Goal: Information Seeking & Learning: Check status

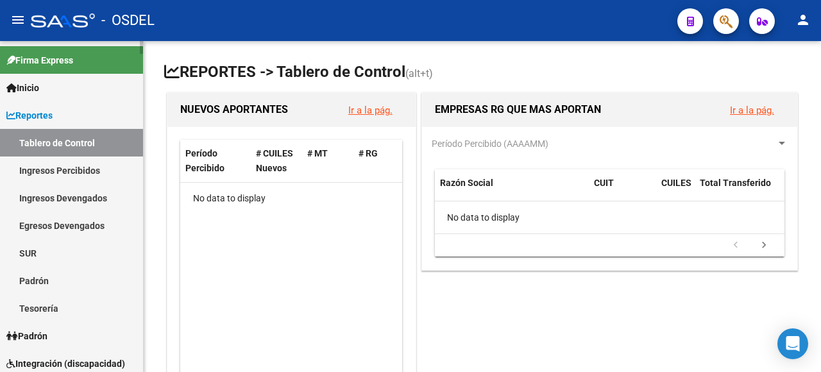
click at [46, 280] on link "Padrón" at bounding box center [71, 281] width 143 height 28
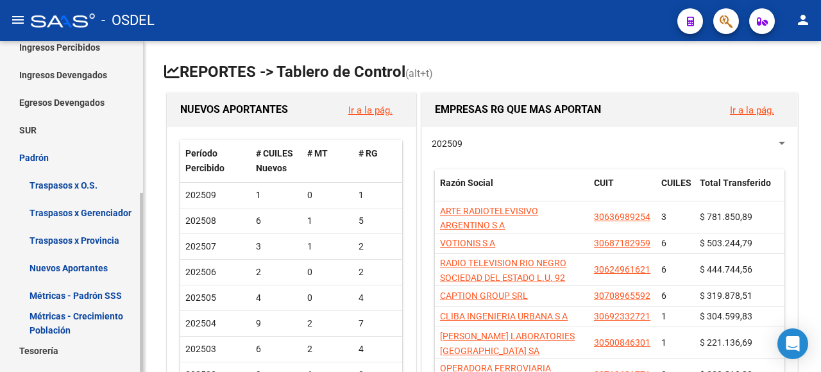
scroll to position [128, 0]
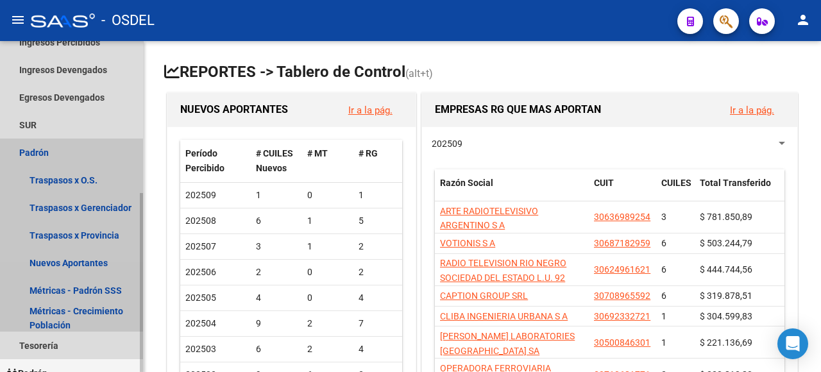
click at [32, 150] on link "Padrón" at bounding box center [71, 152] width 143 height 28
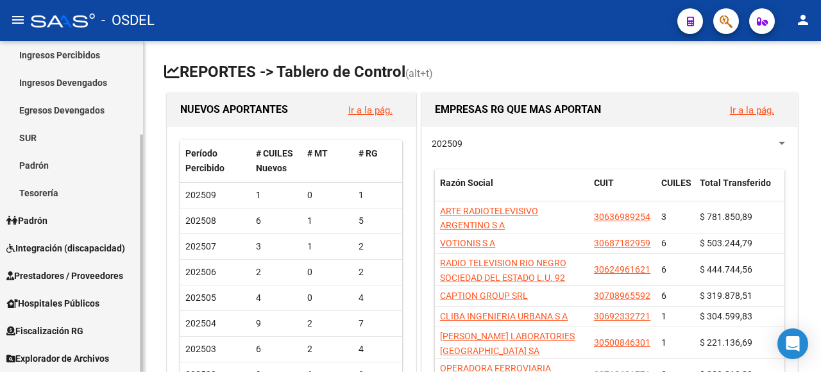
scroll to position [115, 0]
click at [42, 224] on span "Padrón" at bounding box center [26, 220] width 41 height 14
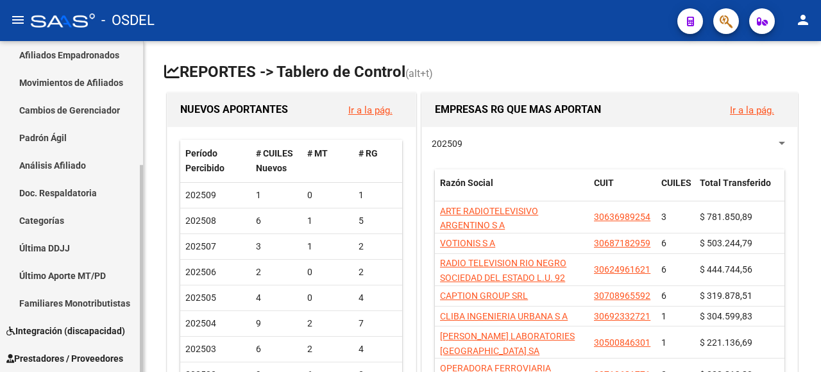
click at [80, 162] on link "Análisis Afiliado" at bounding box center [71, 165] width 143 height 28
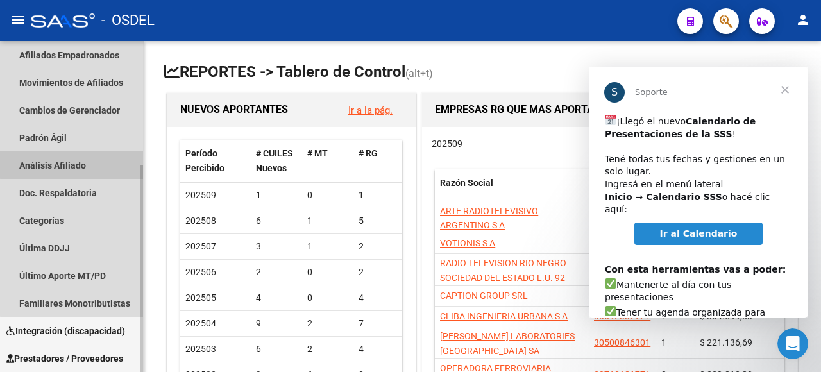
scroll to position [0, 0]
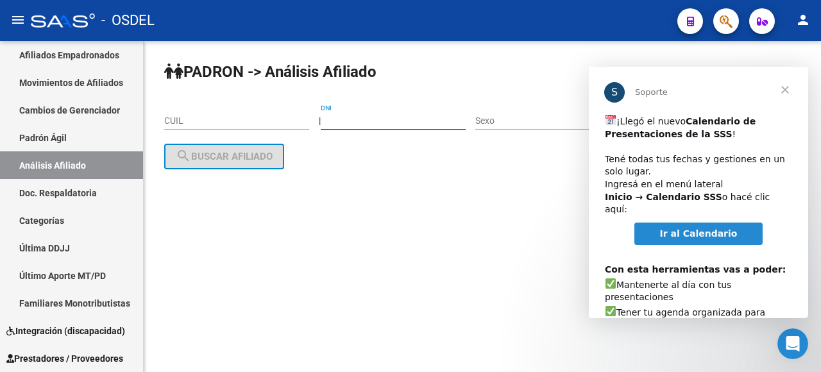
click at [341, 122] on input "DNI" at bounding box center [393, 120] width 145 height 11
paste input "14857830"
type input "14857830"
click at [785, 87] on span "Cerrar" at bounding box center [785, 90] width 46 height 46
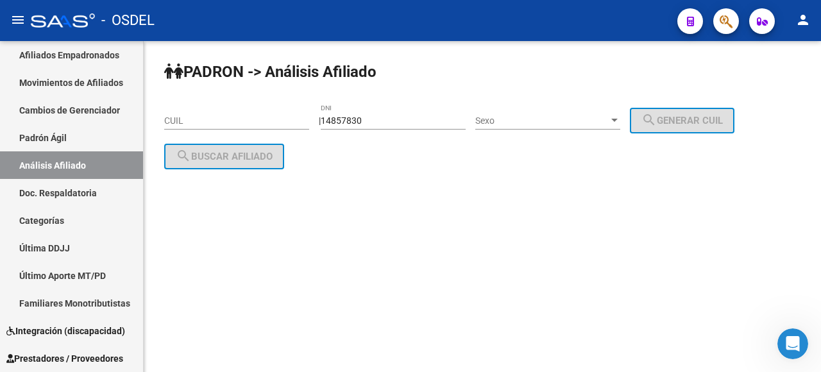
click at [596, 121] on span "Sexo" at bounding box center [541, 120] width 133 height 11
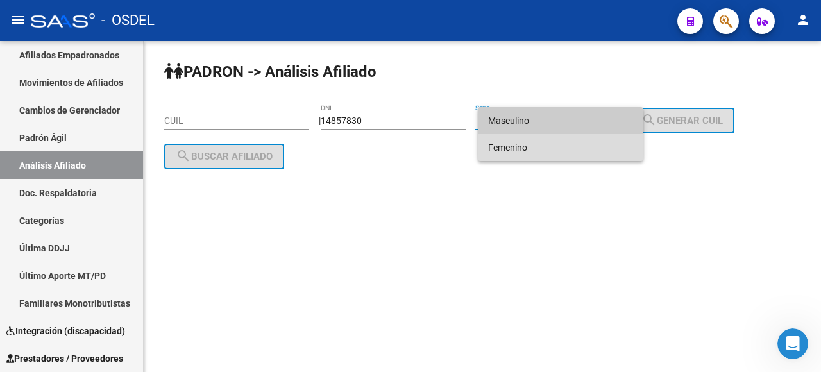
drag, startPoint x: 591, startPoint y: 147, endPoint x: 627, endPoint y: 141, distance: 36.5
click at [591, 148] on span "Femenino" at bounding box center [560, 147] width 145 height 27
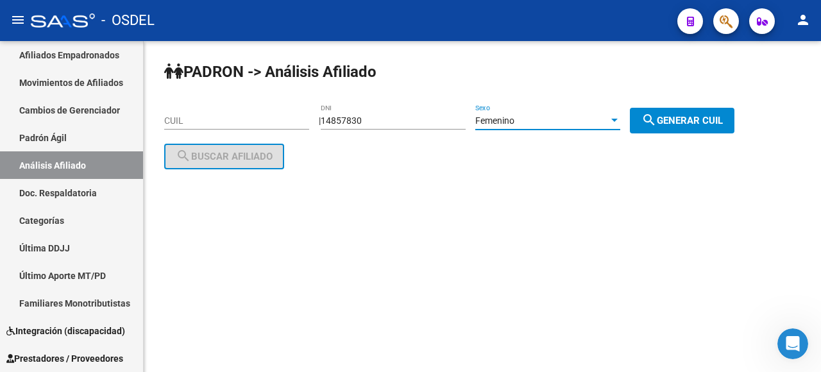
click at [690, 119] on span "search Generar CUIL" at bounding box center [681, 121] width 81 height 12
type input "27-14857830-9"
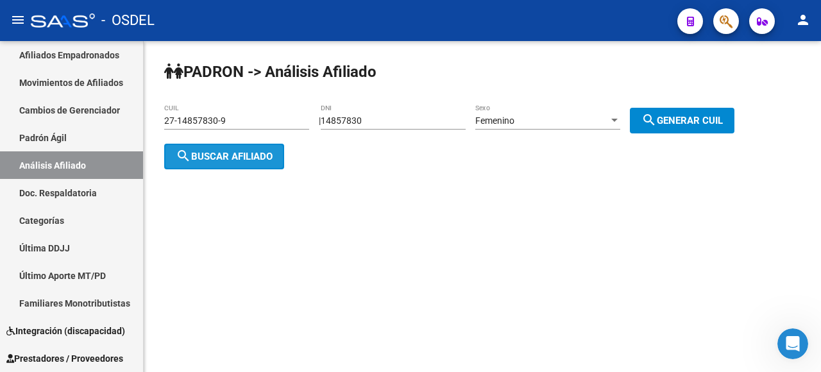
click at [206, 153] on span "search Buscar afiliado" at bounding box center [224, 157] width 97 height 12
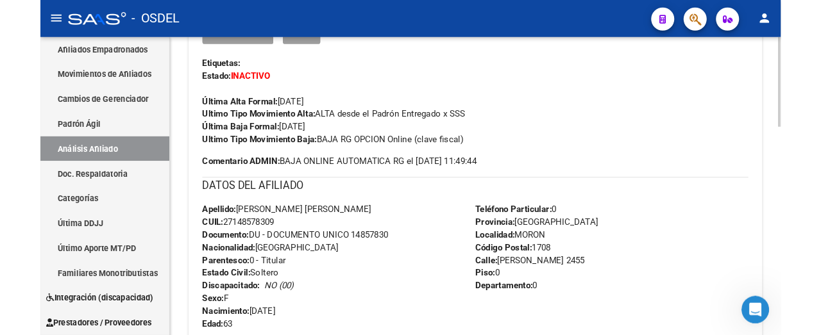
scroll to position [385, 0]
